Goal: Transaction & Acquisition: Purchase product/service

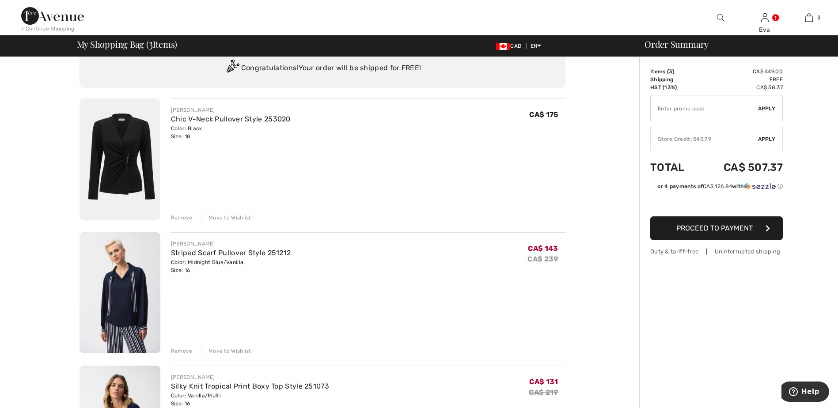
scroll to position [44, 0]
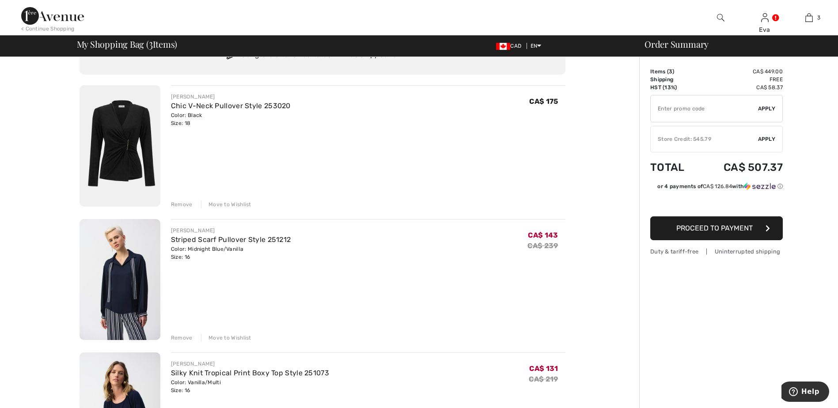
click at [129, 138] on img at bounding box center [120, 145] width 81 height 121
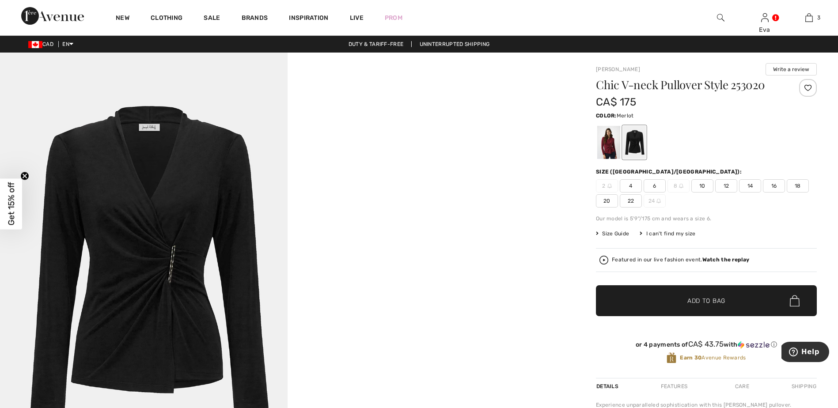
click at [609, 140] on div at bounding box center [608, 142] width 23 height 33
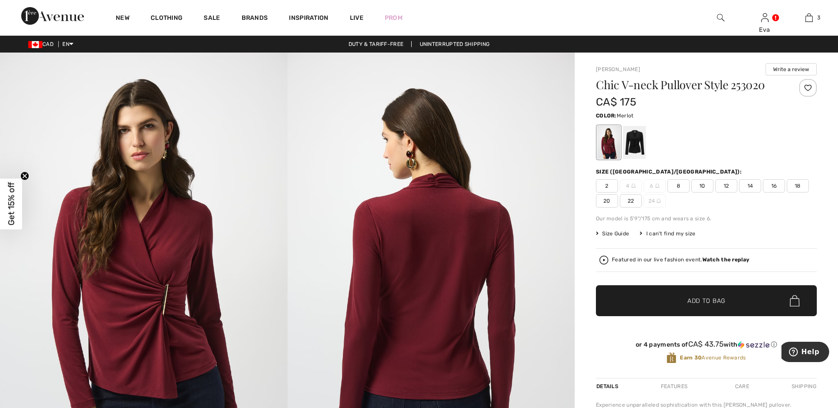
click at [803, 187] on span "18" at bounding box center [798, 185] width 22 height 13
click at [672, 302] on span "✔ Added to Bag" at bounding box center [693, 300] width 54 height 9
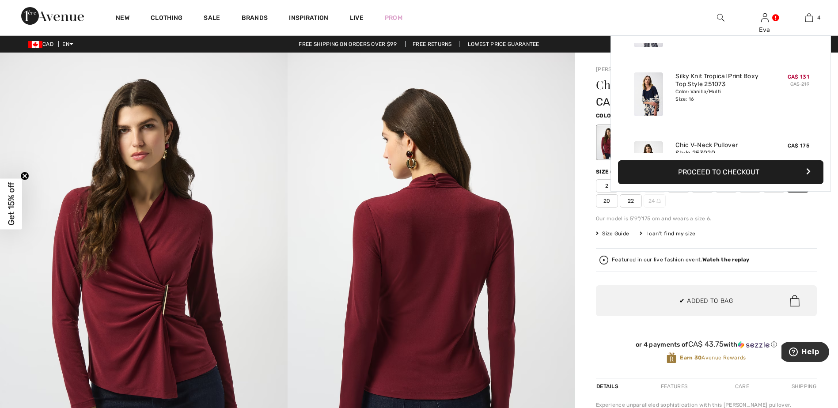
scroll to position [165, 0]
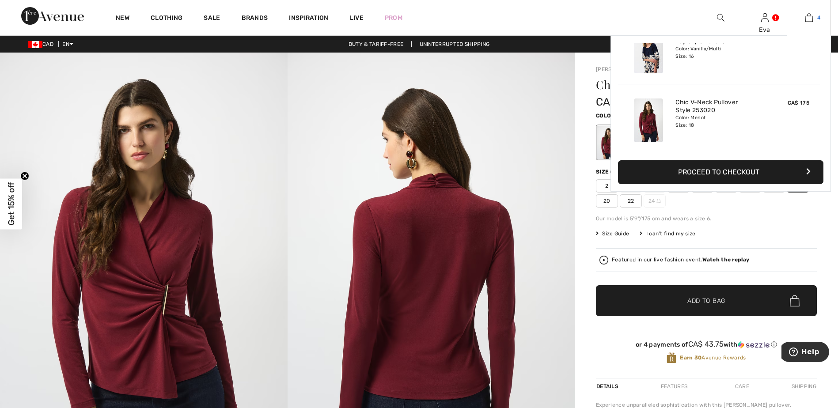
click at [810, 15] on img at bounding box center [809, 17] width 8 height 11
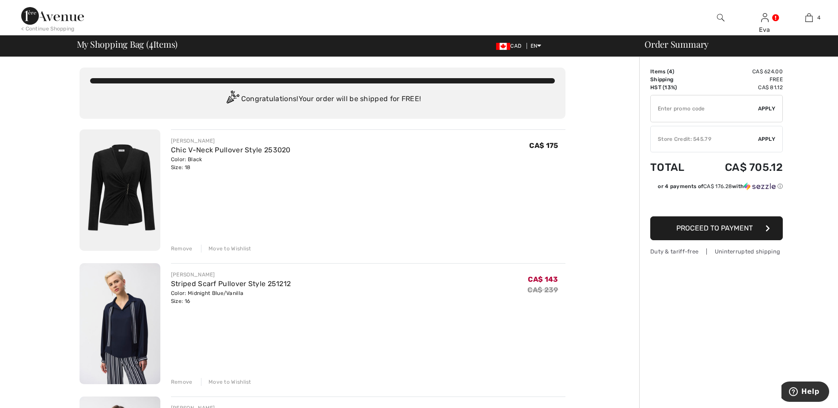
click at [178, 250] on div "Remove" at bounding box center [182, 249] width 22 height 8
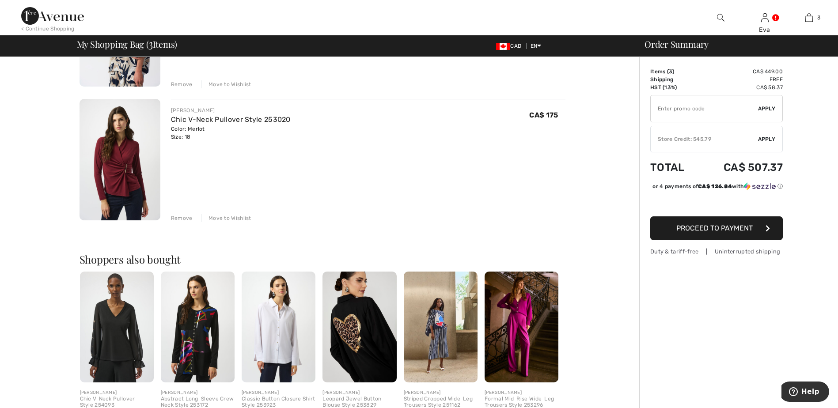
scroll to position [177, 0]
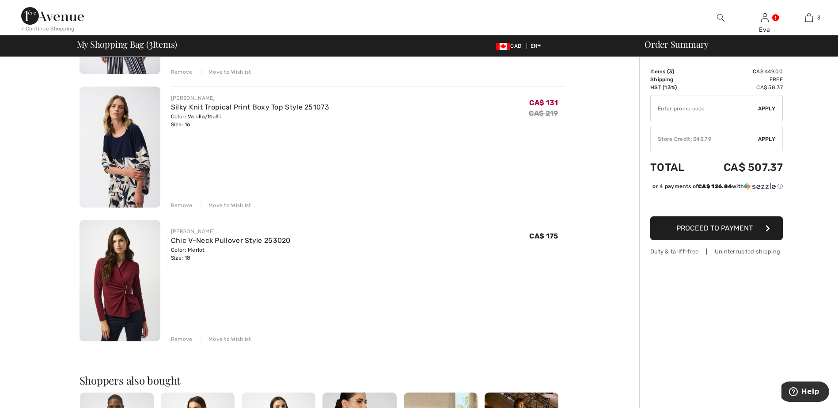
click at [125, 136] on img at bounding box center [120, 147] width 81 height 121
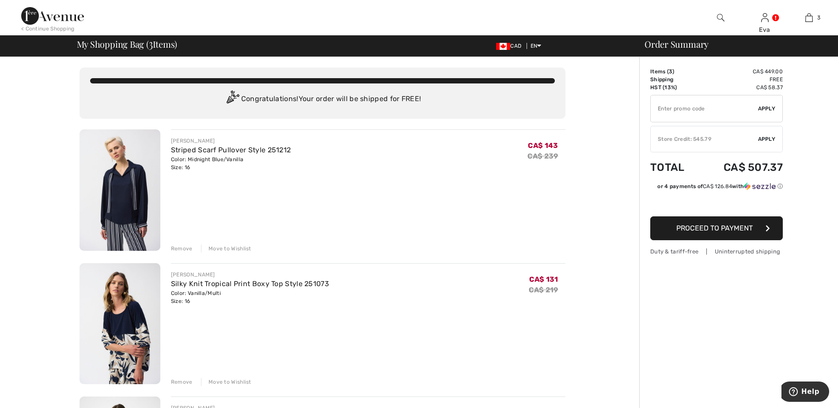
click at [121, 186] on img at bounding box center [120, 189] width 81 height 121
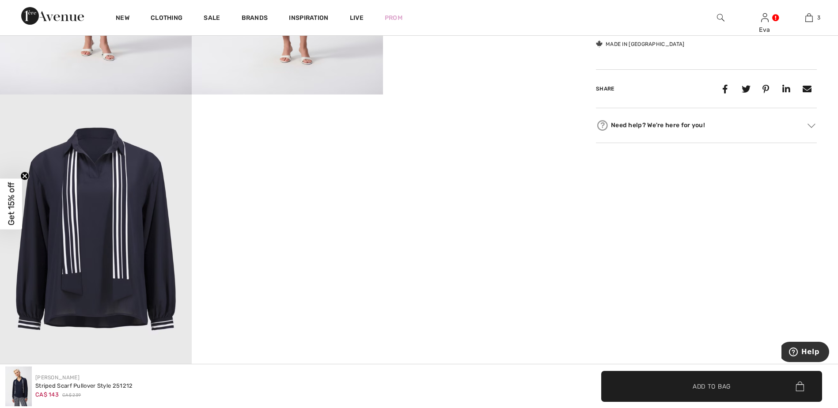
scroll to position [707, 0]
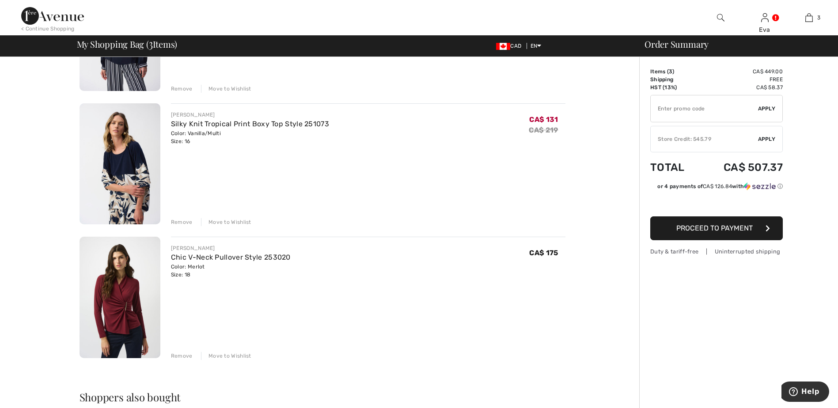
scroll to position [177, 0]
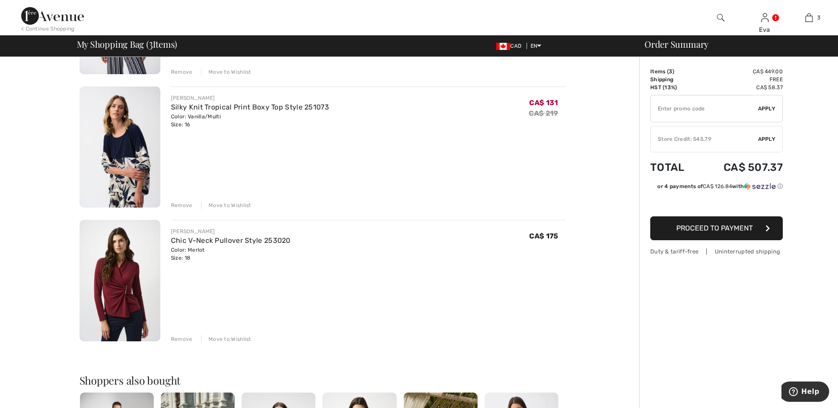
click at [115, 287] on img at bounding box center [120, 280] width 81 height 121
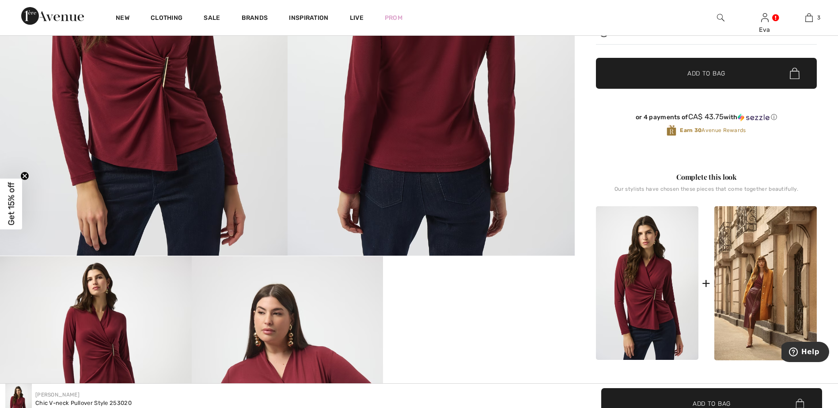
scroll to position [221, 0]
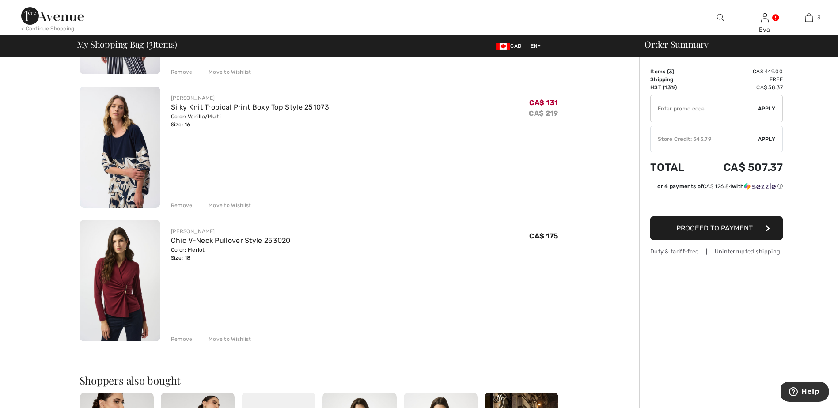
click at [769, 108] on span "Apply" at bounding box center [767, 109] width 18 height 8
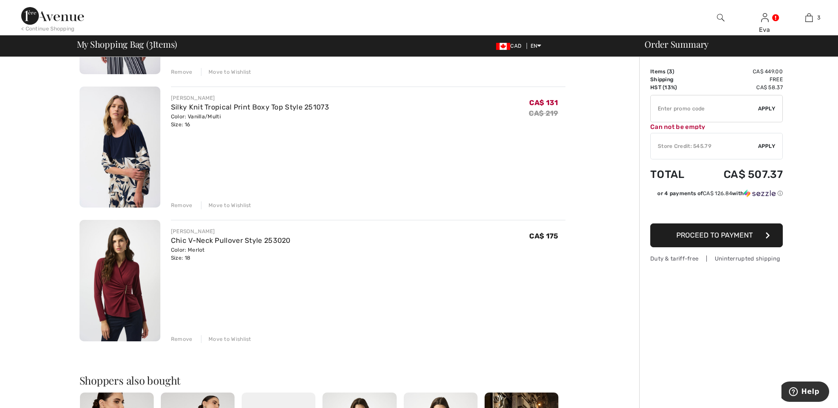
click at [571, 159] on div "You are only CA$ 0.00 away from FREE SHIPPING! Continue Shopping > Congratulati…" at bounding box center [322, 296] width 634 height 832
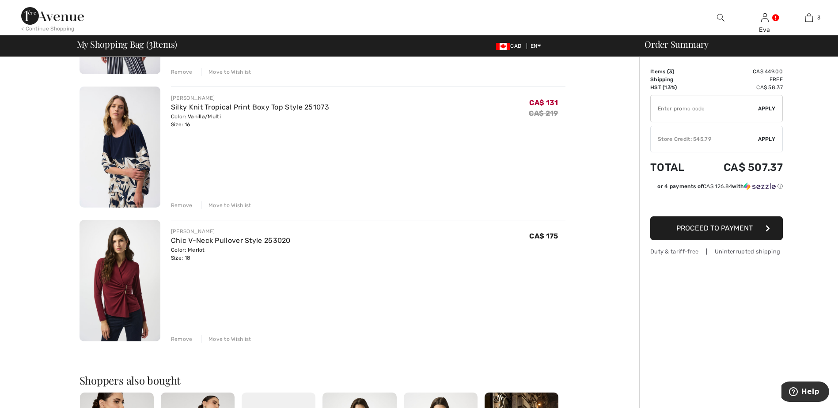
click at [721, 138] on div "Store Credit: 545.79" at bounding box center [704, 139] width 107 height 8
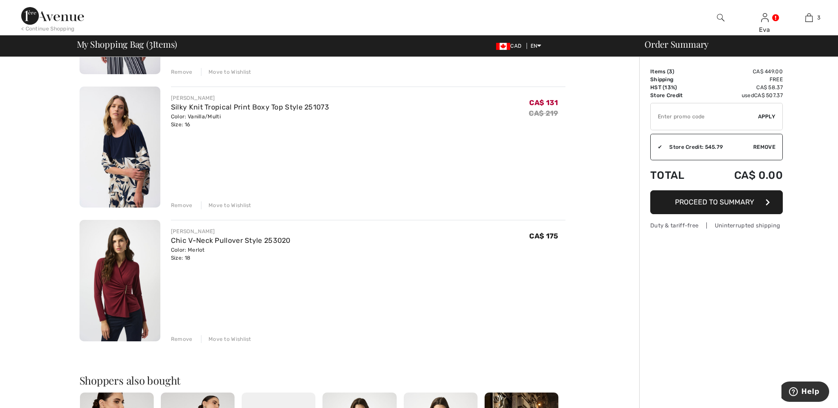
click at [727, 200] on span "Proceed to Summary" at bounding box center [714, 202] width 79 height 8
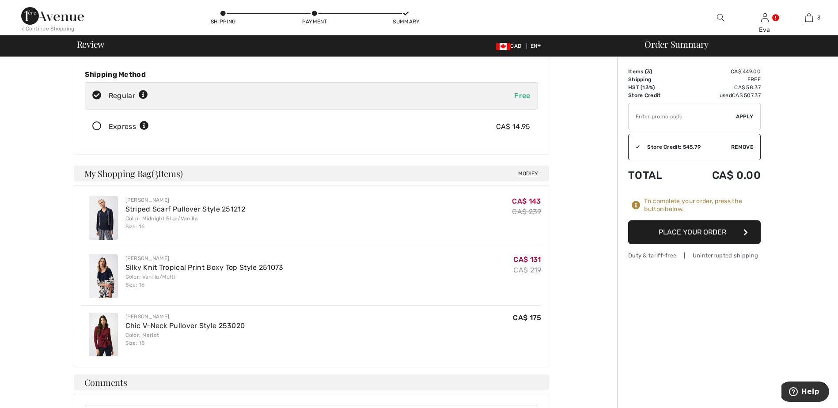
scroll to position [133, 0]
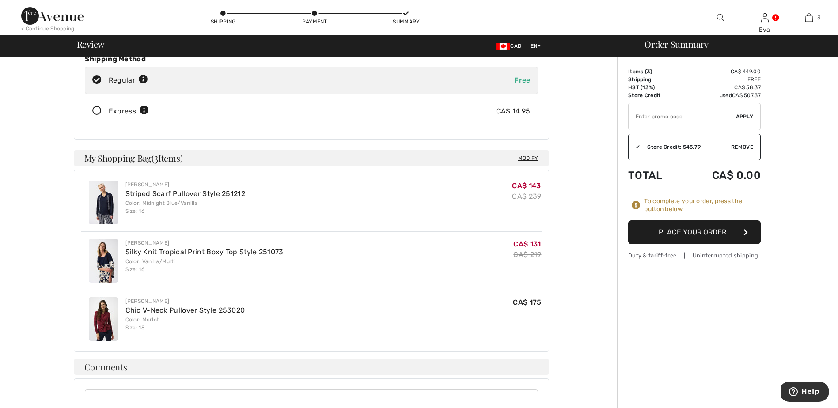
click at [673, 229] on button "Place Your Order" at bounding box center [694, 232] width 133 height 24
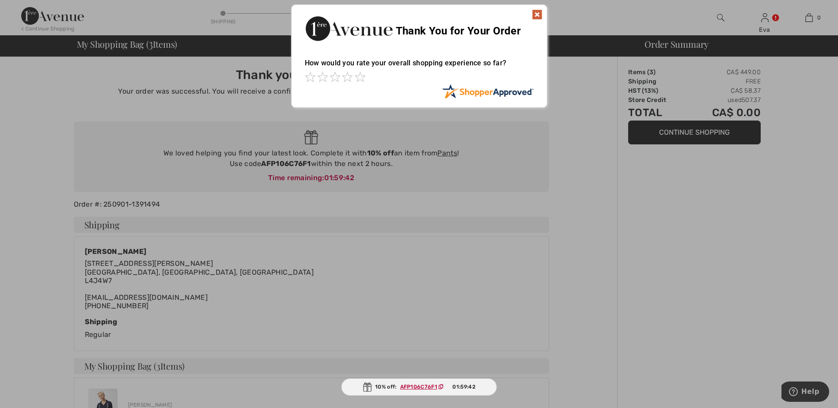
click at [539, 11] on img at bounding box center [537, 14] width 11 height 11
